Goal: Browse casually

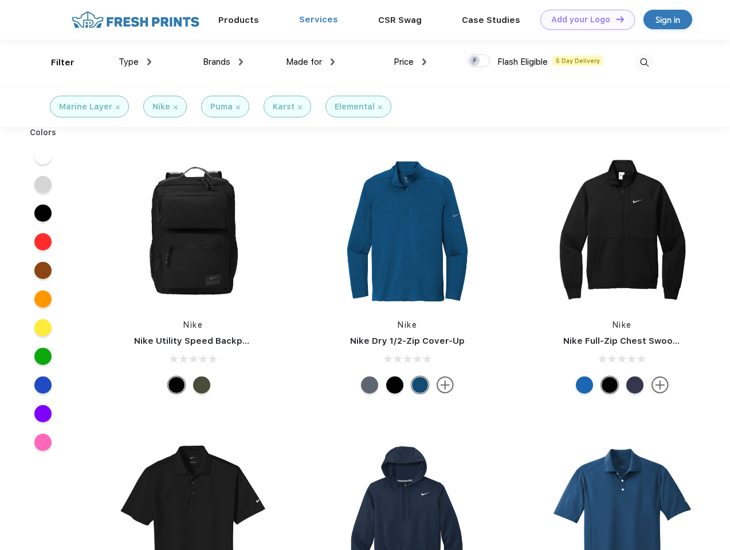
scroll to position [1, 0]
click at [584, 19] on link "Add your Logo Design Tool" at bounding box center [588, 20] width 95 height 20
click at [0, 0] on div "Design Tool" at bounding box center [0, 0] width 0 height 0
click at [615, 19] on link "Add your Logo Design Tool" at bounding box center [588, 20] width 95 height 20
click at [55, 62] on div "Filter" at bounding box center [63, 62] width 24 height 13
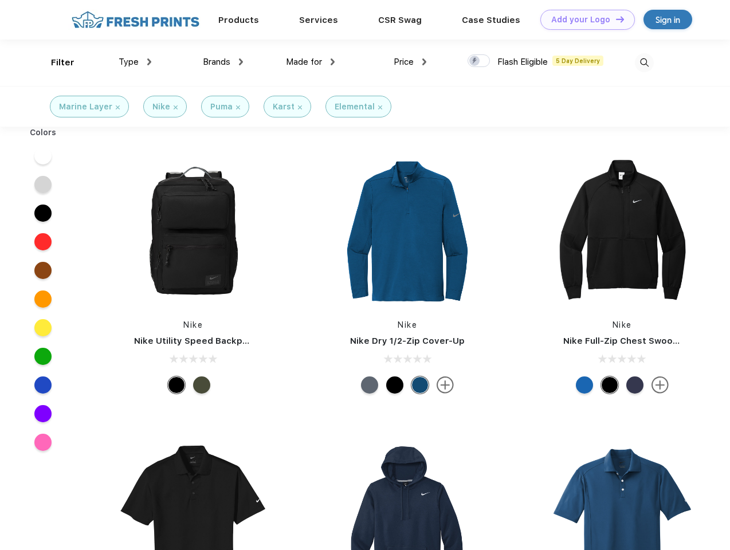
click at [135, 62] on span "Type" at bounding box center [129, 62] width 20 height 10
click at [223, 62] on span "Brands" at bounding box center [217, 62] width 28 height 10
click at [311, 62] on span "Made for" at bounding box center [304, 62] width 36 height 10
click at [410, 62] on span "Price" at bounding box center [404, 62] width 20 height 10
click at [479, 61] on div at bounding box center [479, 60] width 22 height 13
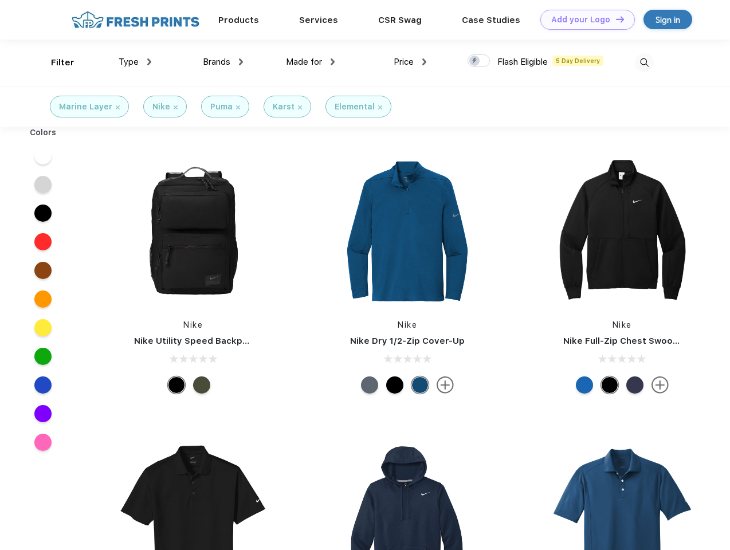
click at [475, 61] on input "checkbox" at bounding box center [471, 57] width 7 height 7
click at [644, 62] on img at bounding box center [644, 62] width 19 height 19
